Goal: Task Accomplishment & Management: Use online tool/utility

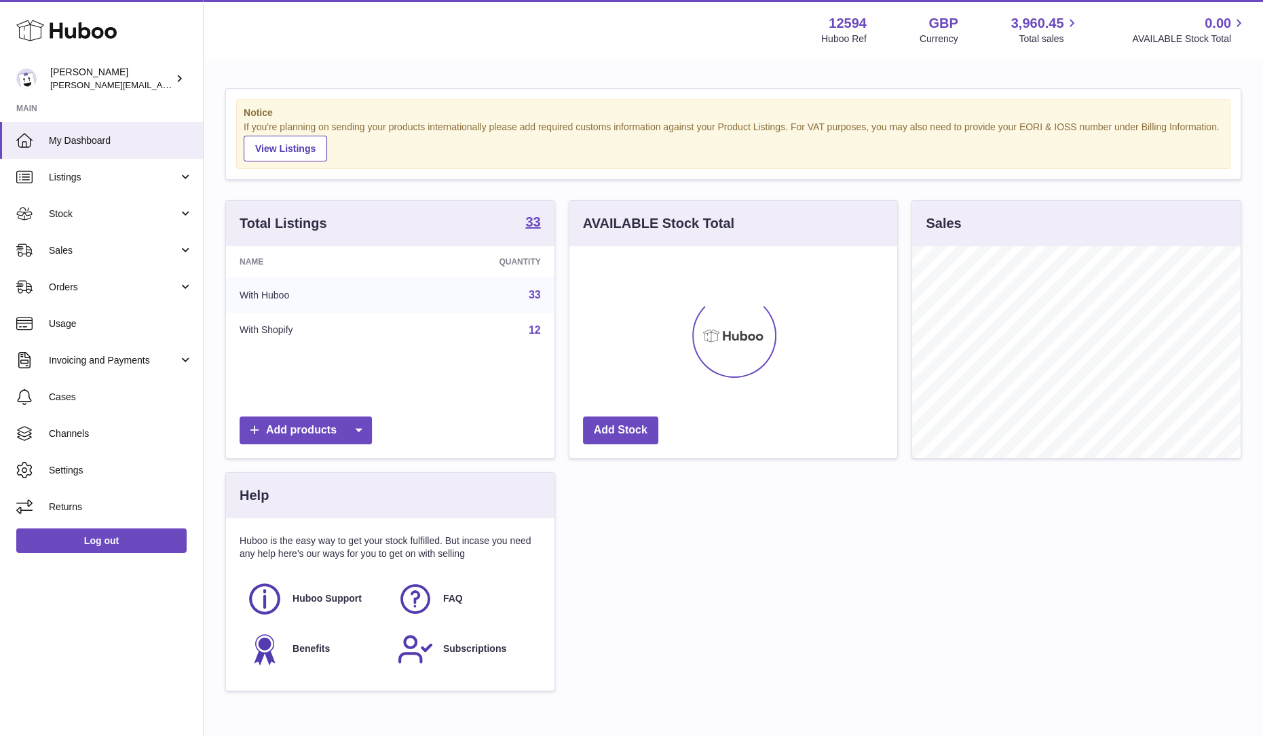
scroll to position [212, 328]
click at [94, 293] on link "Orders" at bounding box center [101, 287] width 203 height 37
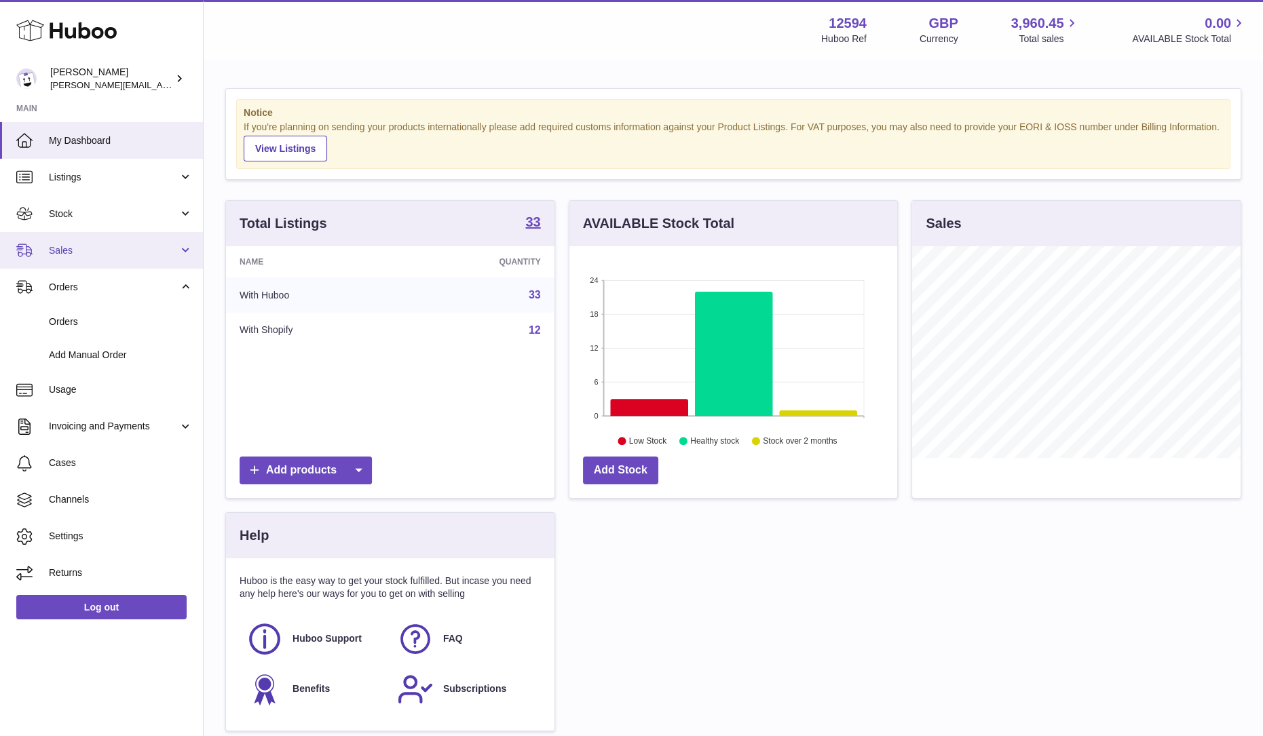
click at [74, 252] on span "Sales" at bounding box center [114, 250] width 130 height 13
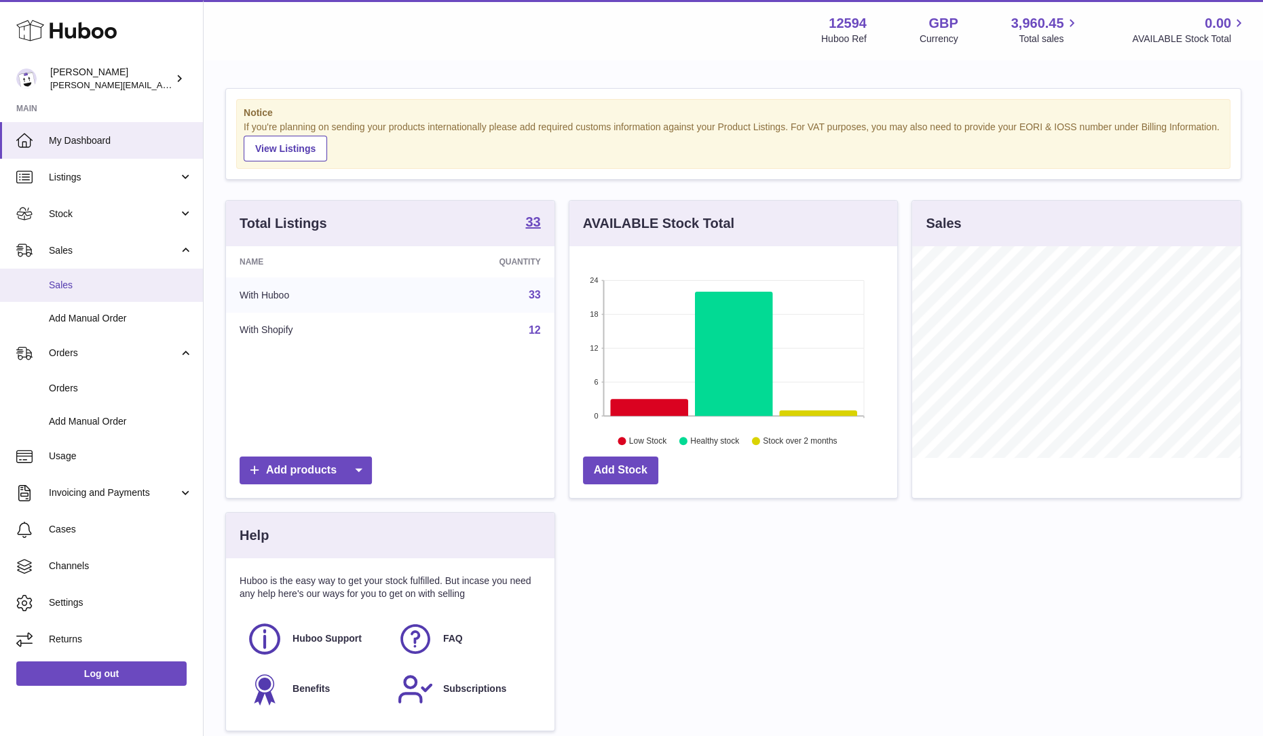
click at [85, 284] on span "Sales" at bounding box center [121, 285] width 144 height 13
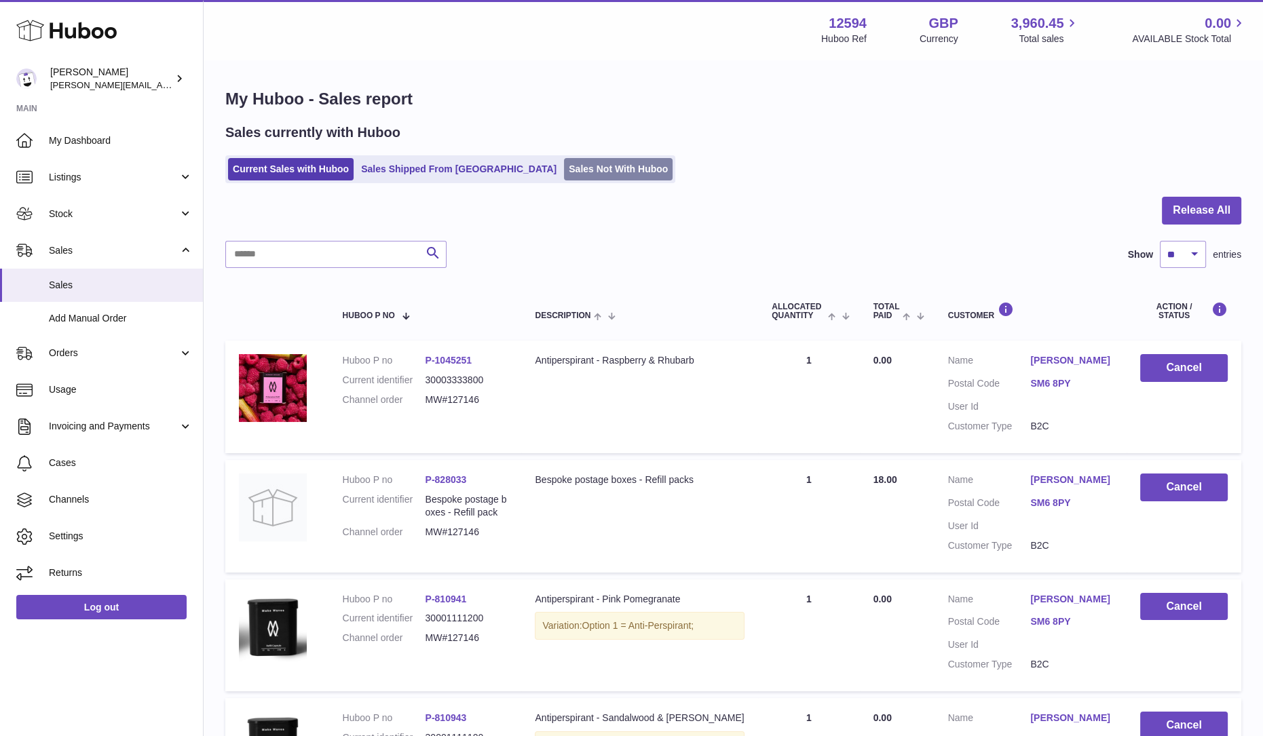
click at [564, 175] on link "Sales Not With Huboo" at bounding box center [618, 169] width 109 height 22
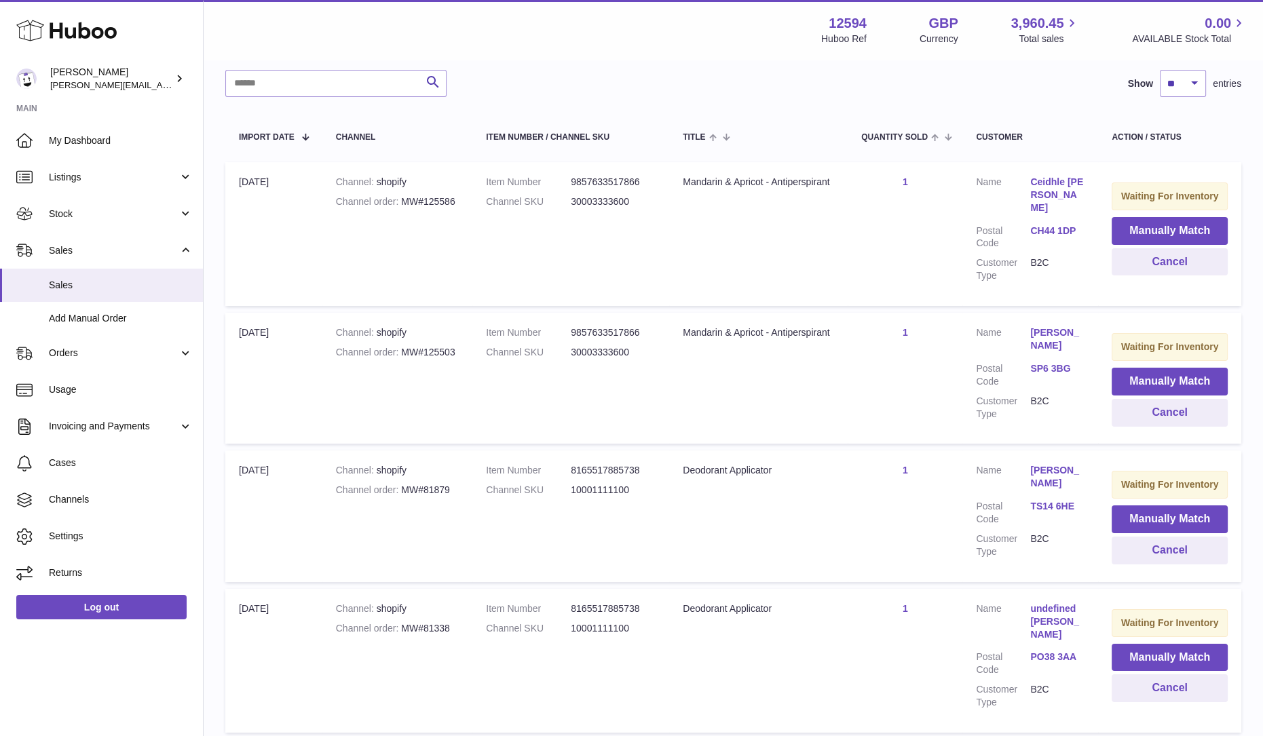
scroll to position [201, 0]
click at [119, 187] on link "Listings" at bounding box center [101, 177] width 203 height 37
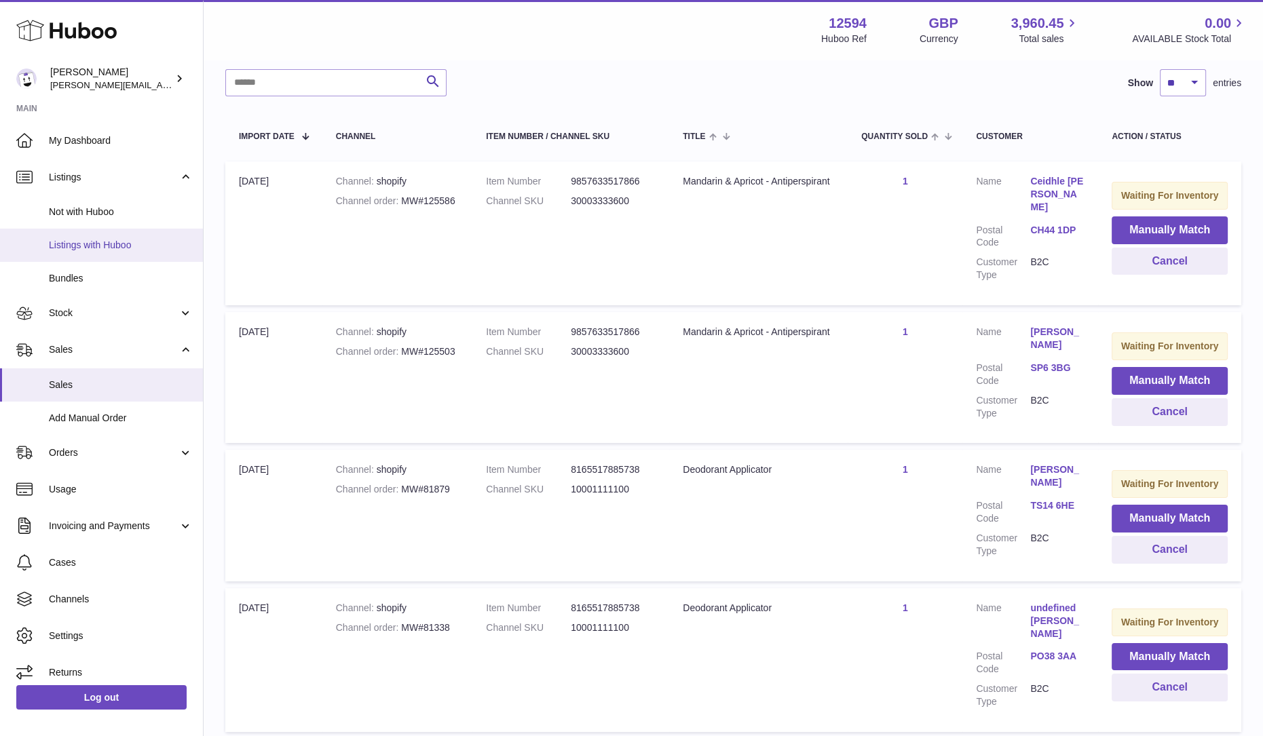
click at [121, 234] on link "Listings with Huboo" at bounding box center [101, 245] width 203 height 33
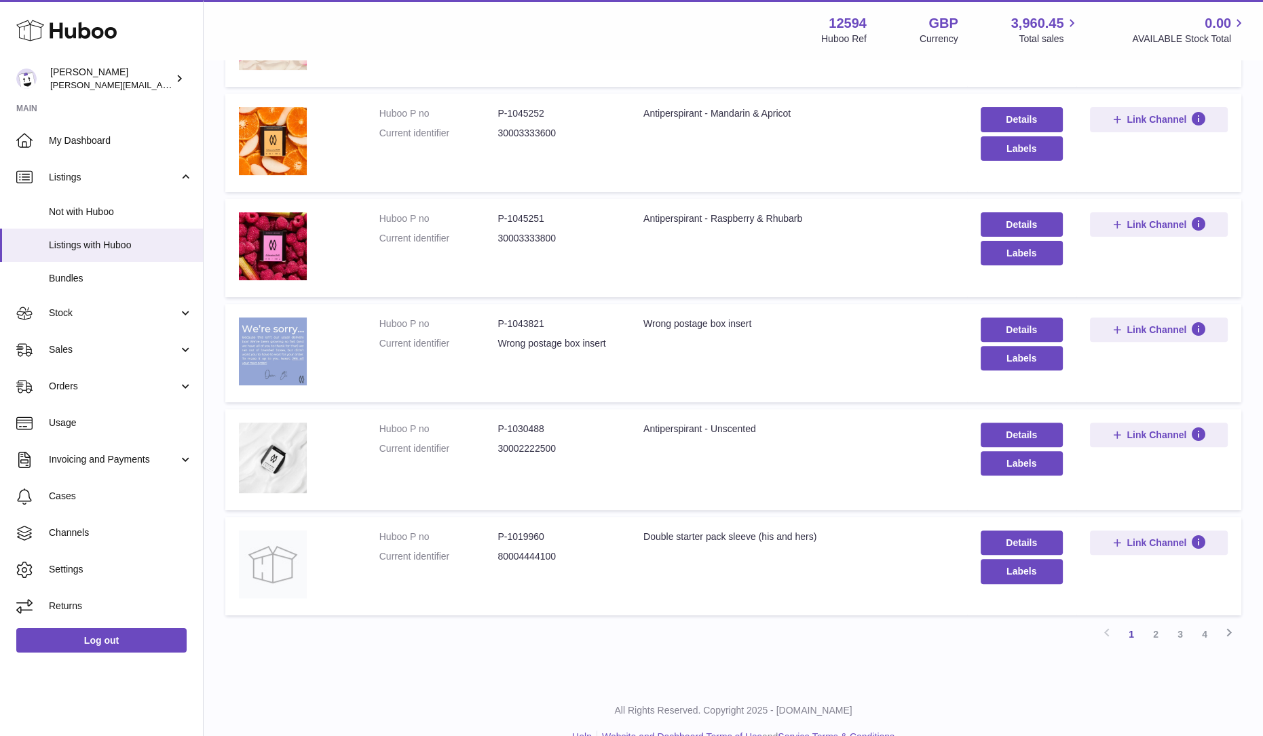
scroll to position [716, 0]
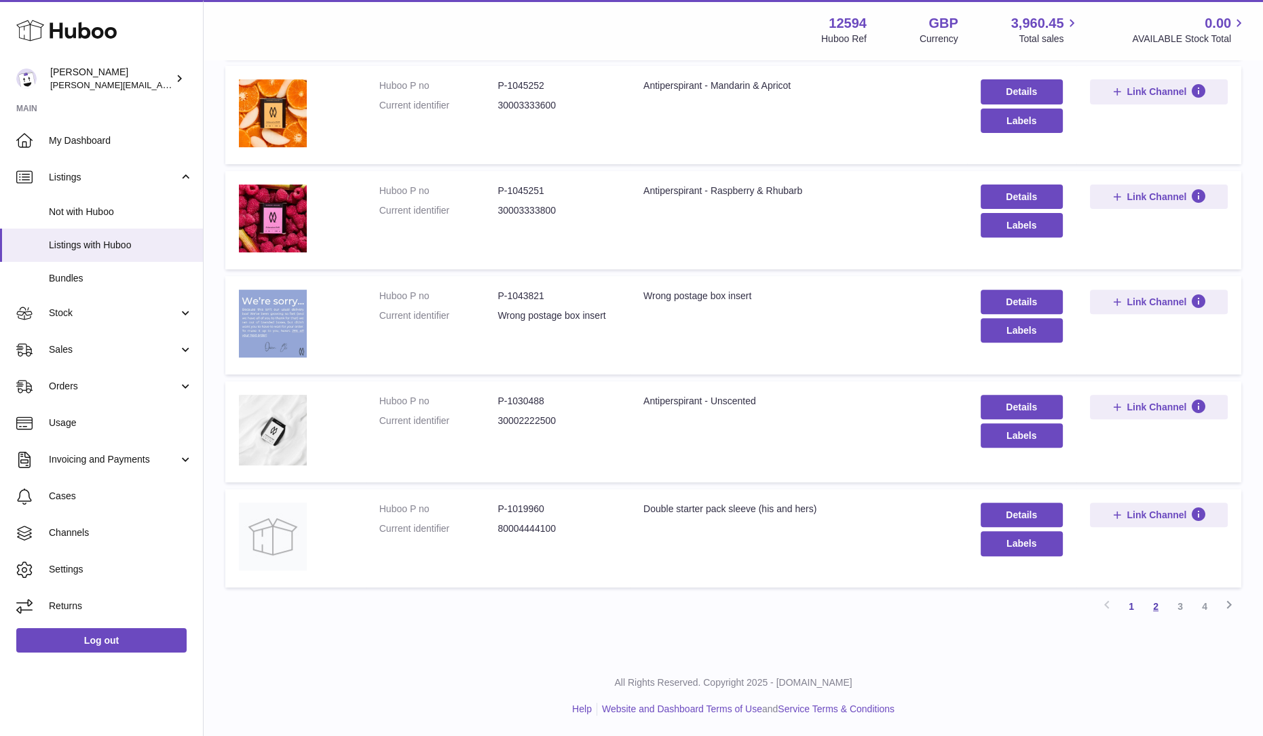
click at [1151, 601] on link "2" at bounding box center [1155, 606] width 24 height 24
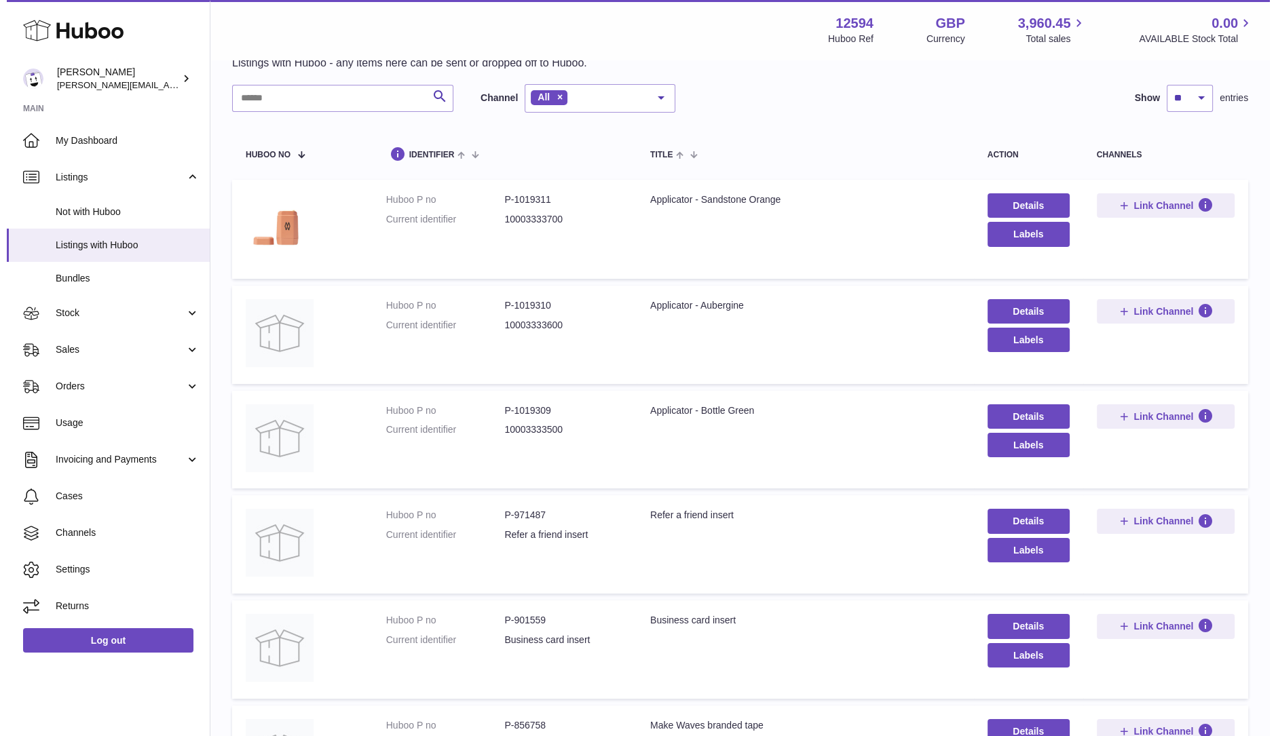
scroll to position [162, 0]
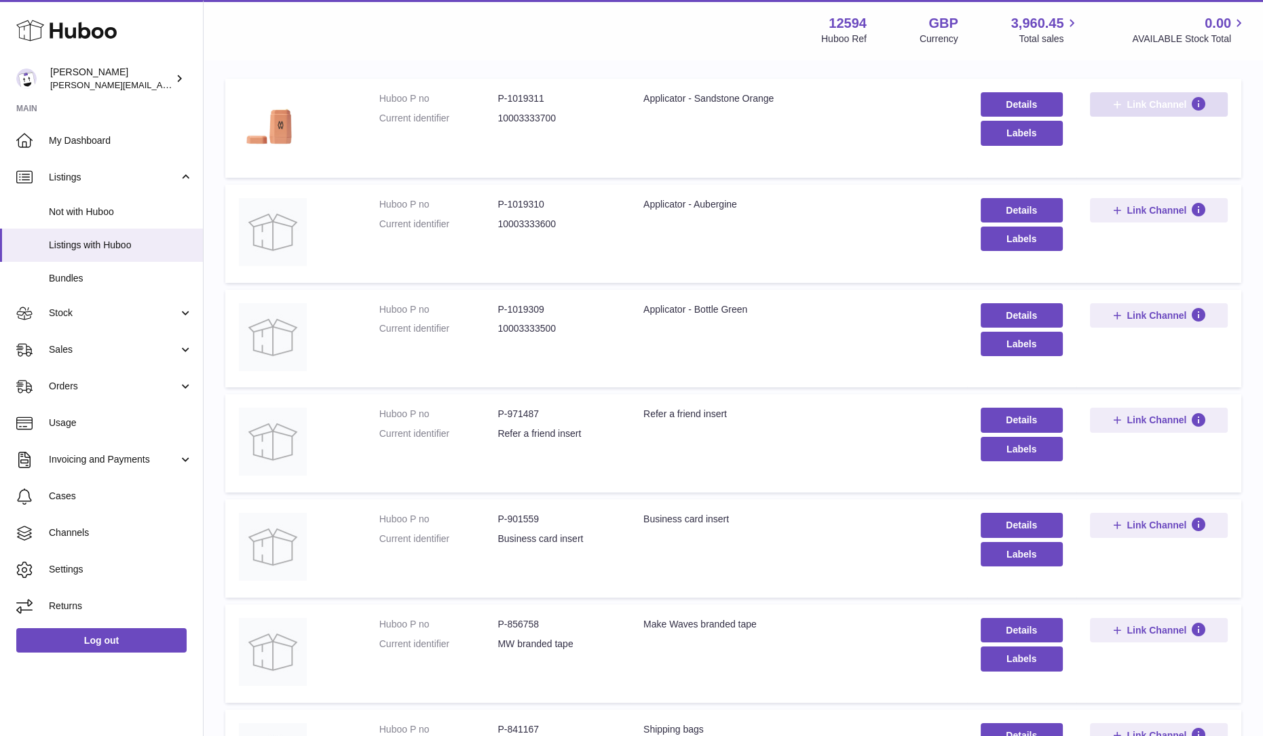
click at [1147, 109] on span "Link Channel" at bounding box center [1156, 104] width 60 height 12
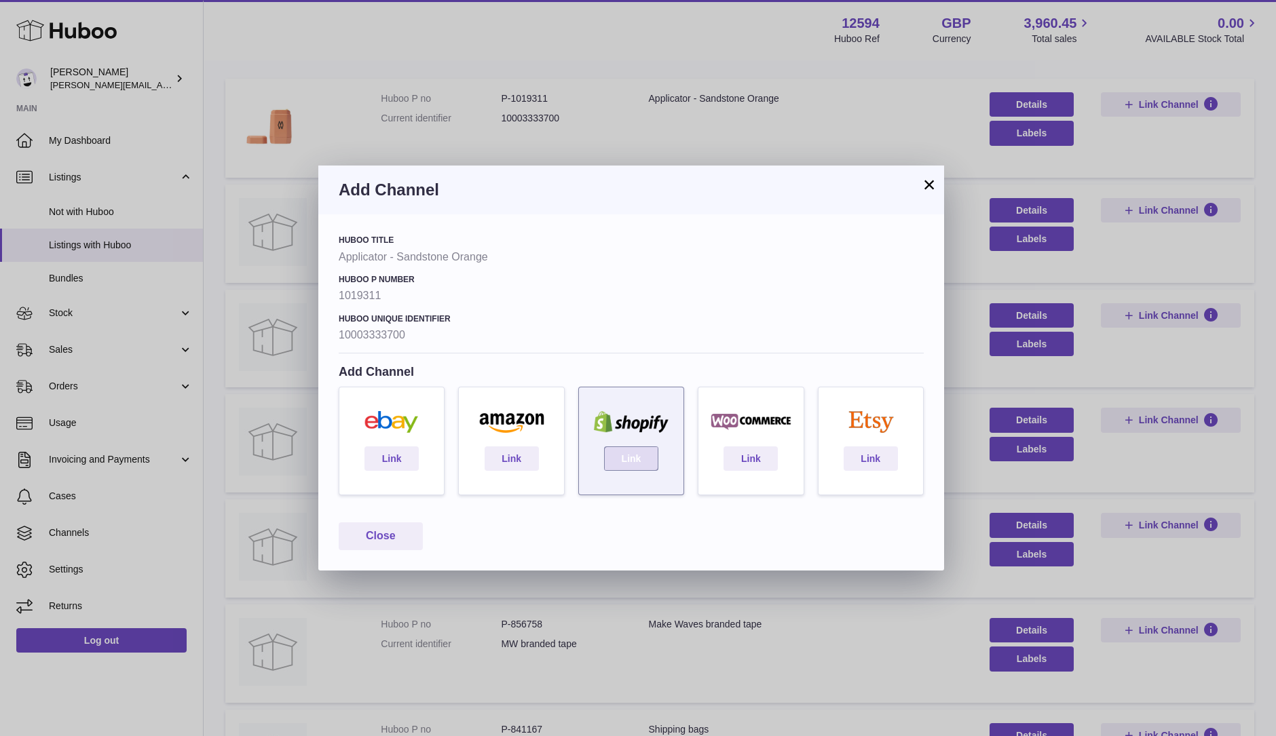
click at [634, 459] on link "Link" at bounding box center [631, 458] width 54 height 24
